Goal: Task Accomplishment & Management: Manage account settings

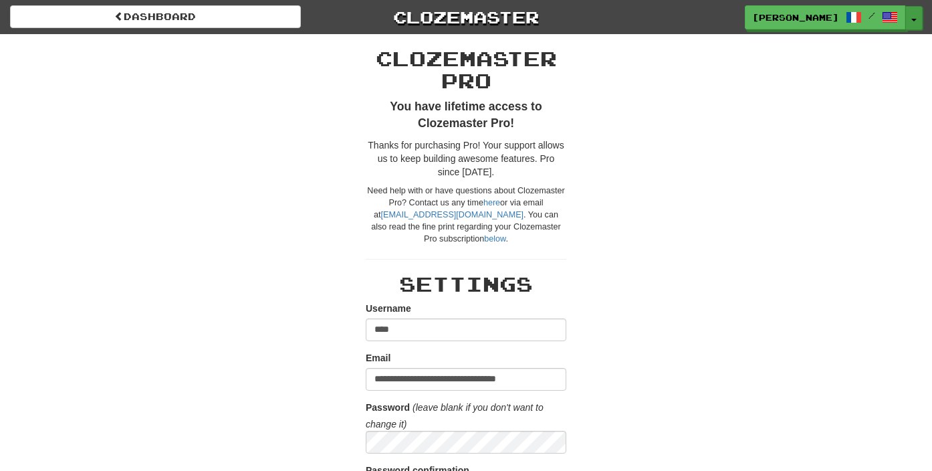
click at [911, 14] on button "Toggle Dropdown" at bounding box center [914, 18] width 17 height 24
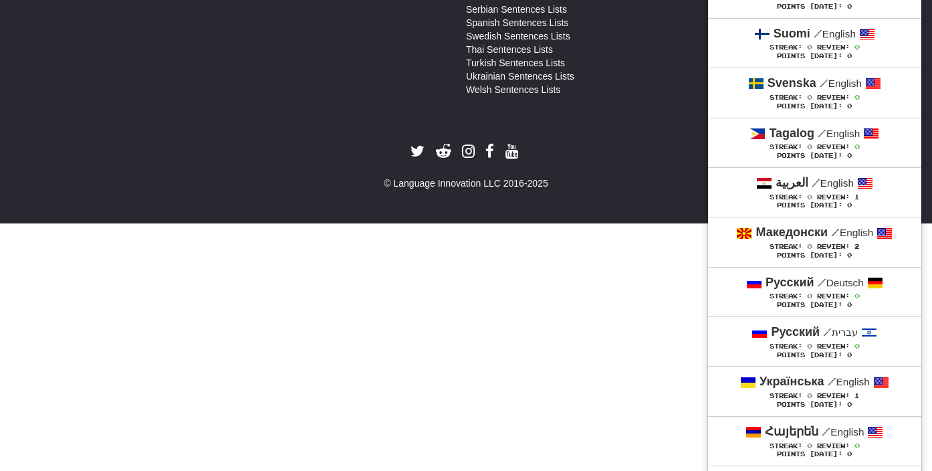
scroll to position [2799, 0]
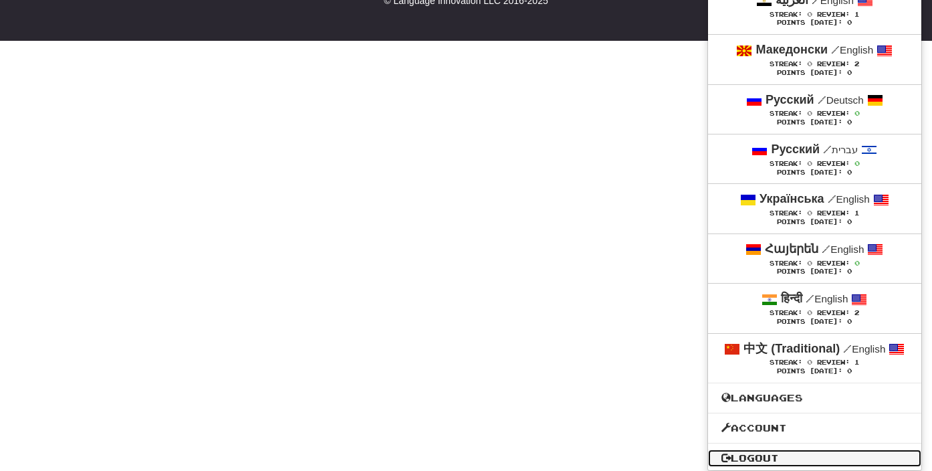
click at [788, 453] on link "Logout" at bounding box center [814, 457] width 213 height 17
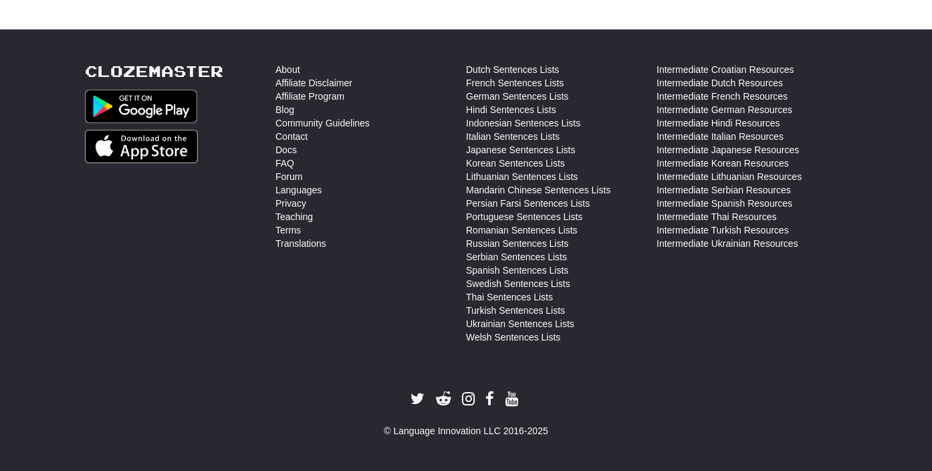
scroll to position [2332, 0]
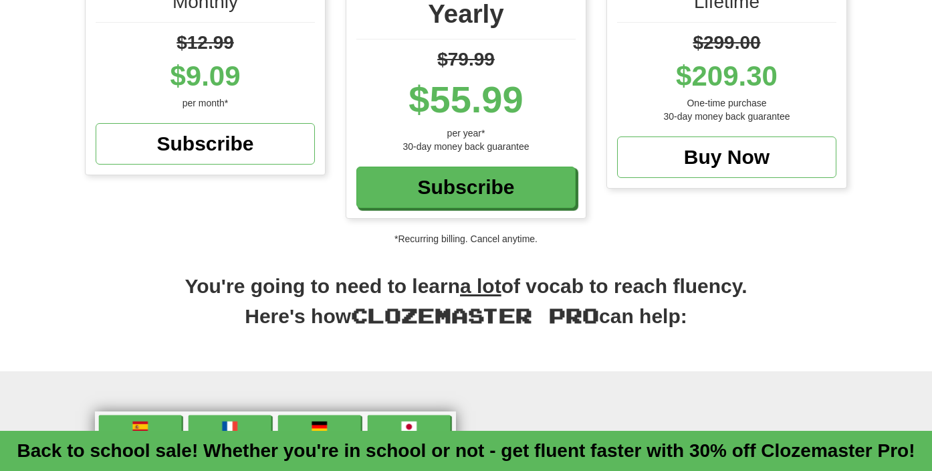
scroll to position [175, 0]
